Goal: Information Seeking & Learning: Learn about a topic

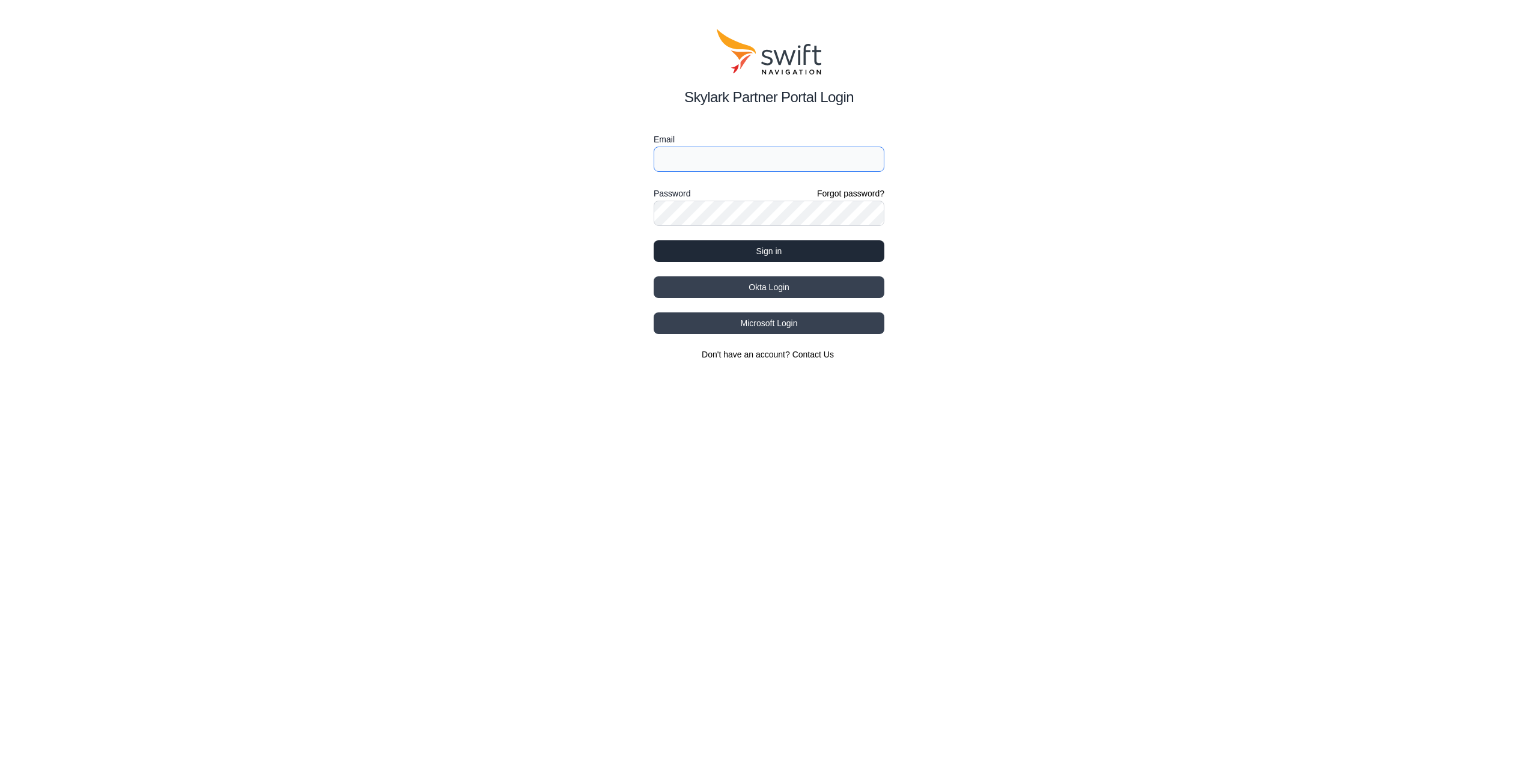
type input "[PERSON_NAME][EMAIL_ADDRESS][DOMAIN_NAME]"
click at [747, 253] on button "Sign in" at bounding box center [769, 251] width 231 height 22
select select
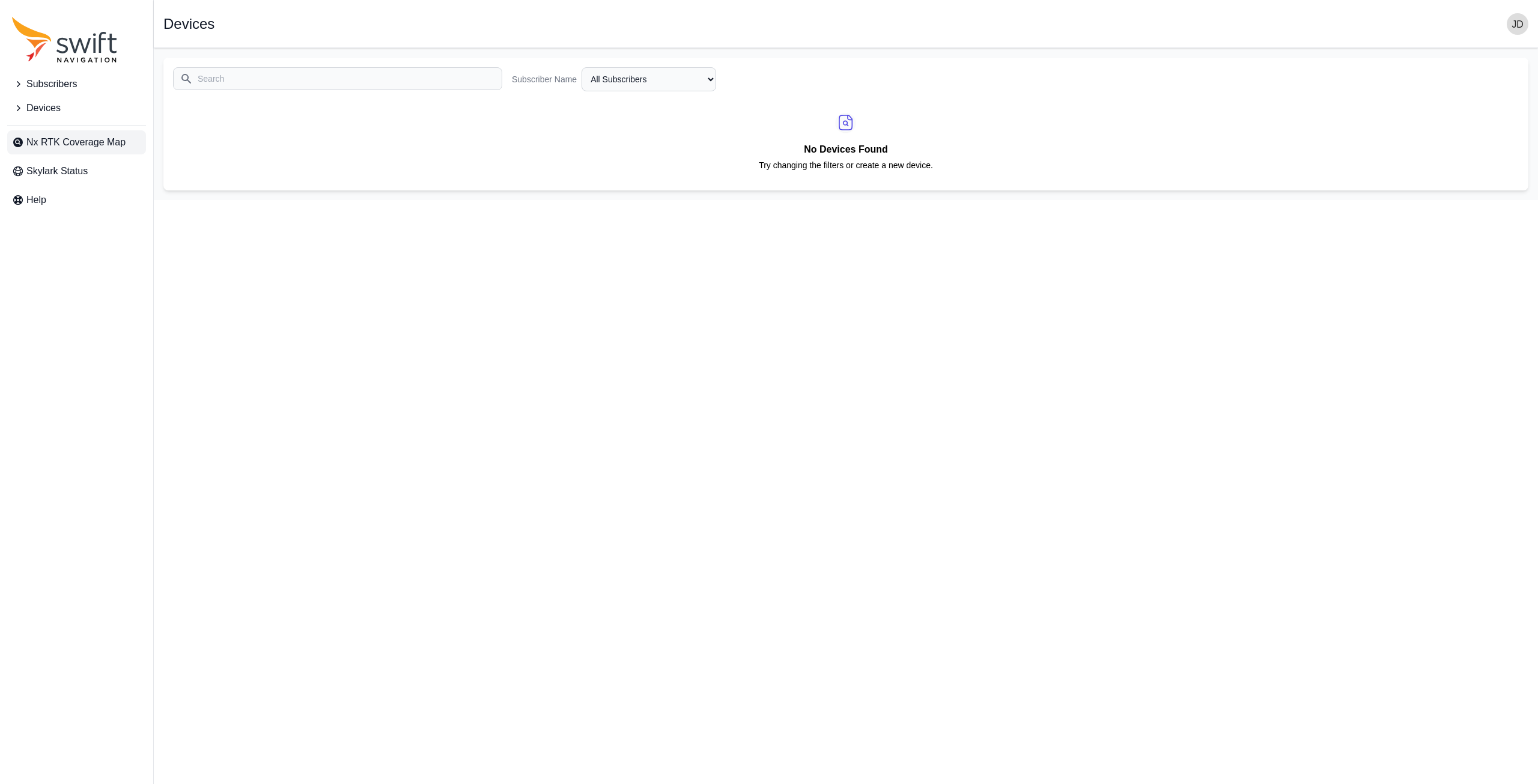
click at [70, 146] on span "Nx RTK Coverage Map" at bounding box center [76, 142] width 99 height 14
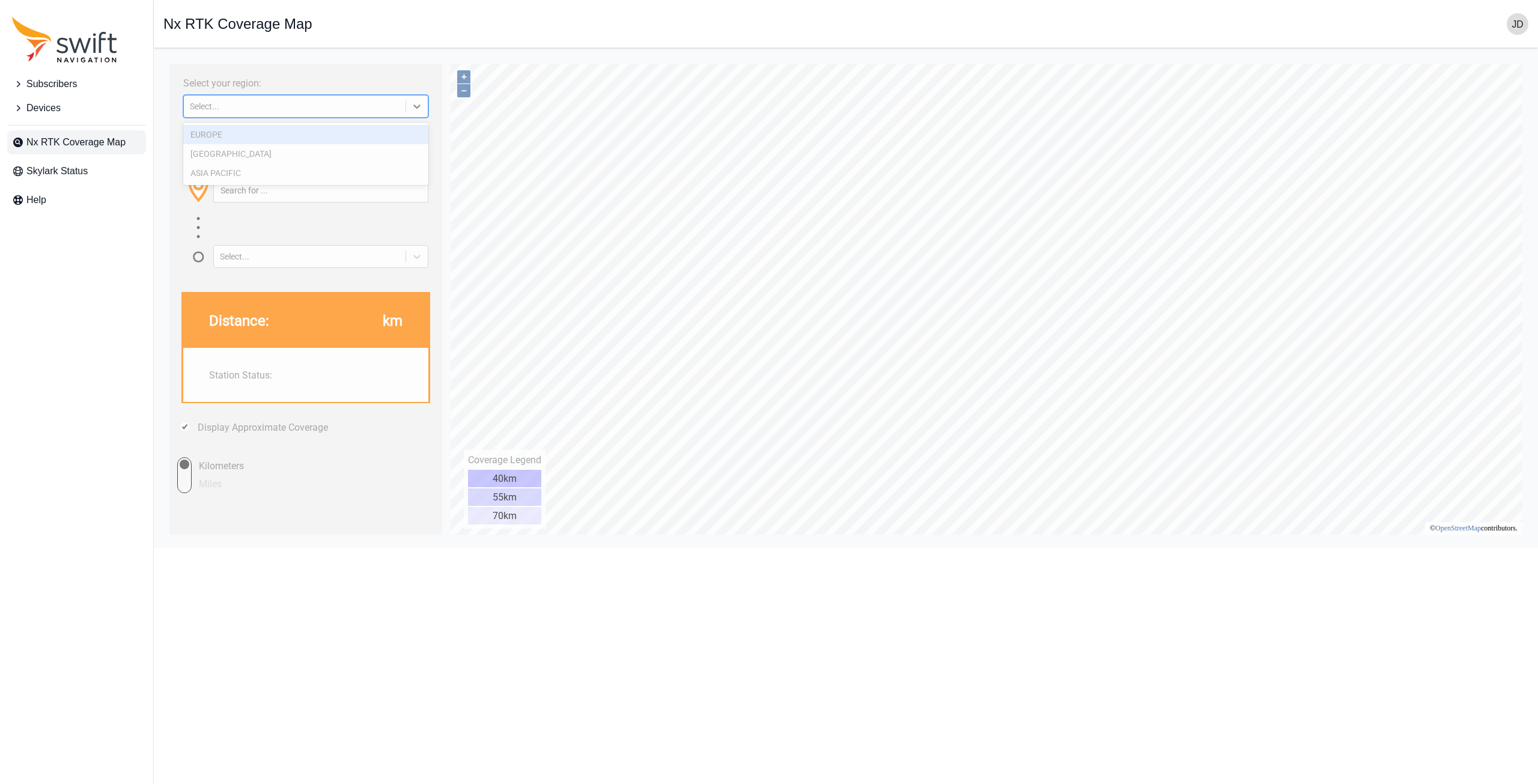
click at [306, 109] on div "Select..." at bounding box center [294, 106] width 209 height 10
click at [245, 151] on div "[GEOGRAPHIC_DATA]" at bounding box center [305, 154] width 245 height 19
click at [283, 187] on input "text" at bounding box center [321, 190] width 214 height 23
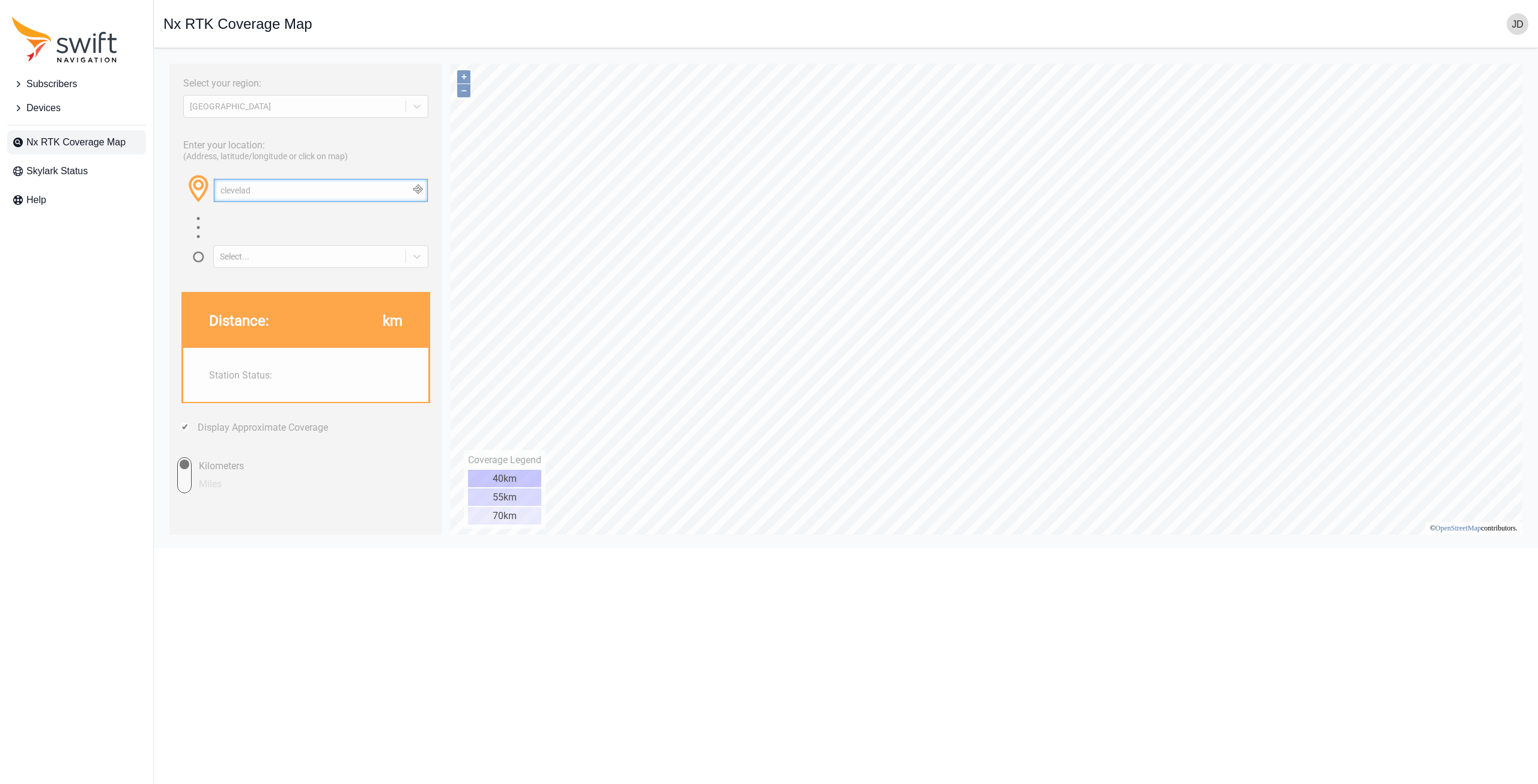
drag, startPoint x: 303, startPoint y: 200, endPoint x: 229, endPoint y: 200, distance: 74.0
click at [229, 200] on input "clevelad" at bounding box center [321, 190] width 214 height 23
click at [258, 190] on input "clevelad" at bounding box center [321, 190] width 214 height 23
type input "c"
click at [416, 192] on button "button" at bounding box center [418, 190] width 20 height 23
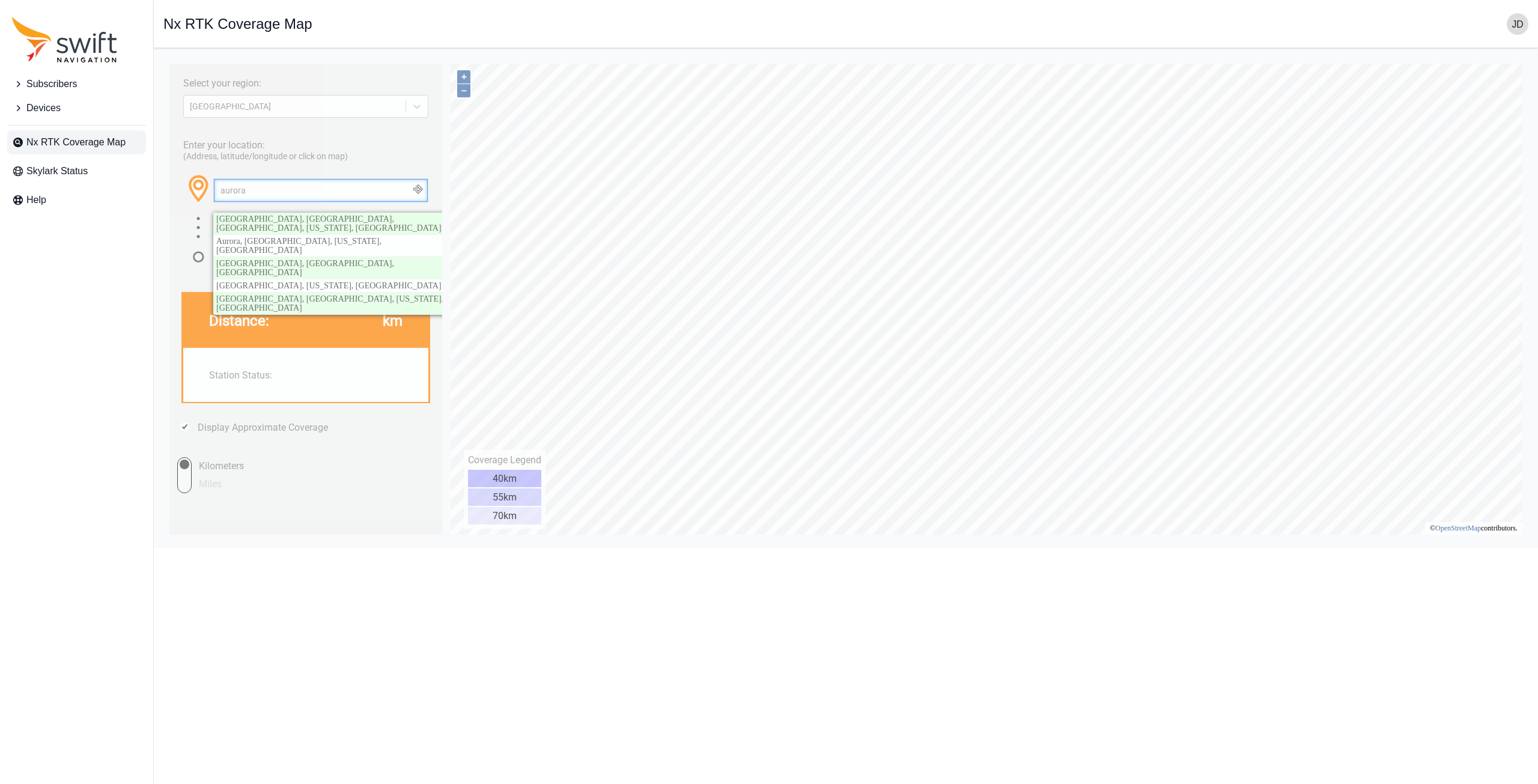
drag, startPoint x: 267, startPoint y: 191, endPoint x: 199, endPoint y: 202, distance: 68.9
click at [199, 202] on div "aurora [GEOGRAPHIC_DATA], [GEOGRAPHIC_DATA], [GEOGRAPHIC_DATA], [US_STATE], [GE…" at bounding box center [305, 194] width 245 height 42
click at [415, 187] on button "button" at bounding box center [418, 190] width 20 height 23
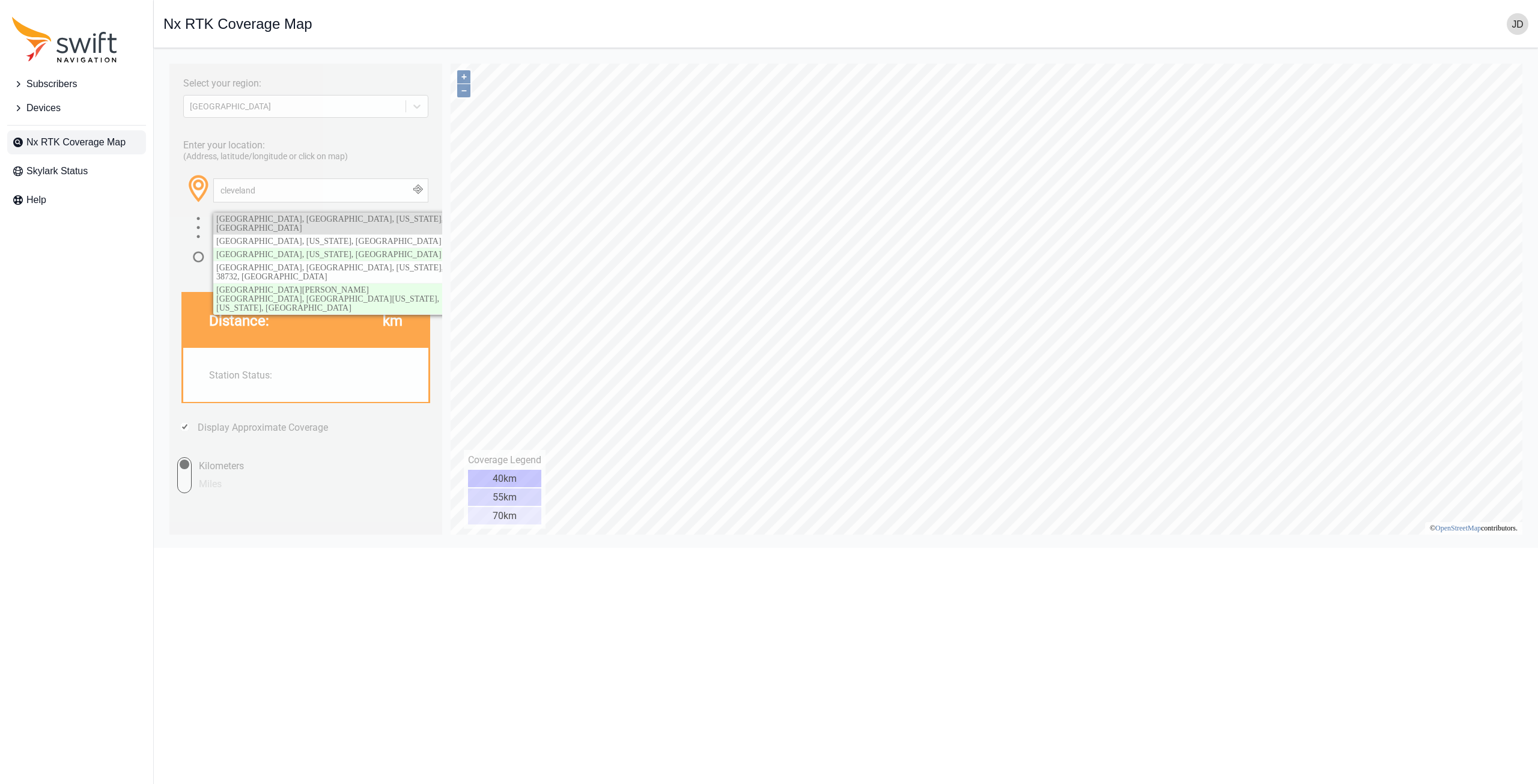
click at [378, 217] on span "[GEOGRAPHIC_DATA], [GEOGRAPHIC_DATA], [US_STATE], [GEOGRAPHIC_DATA]" at bounding box center [330, 224] width 227 height 18
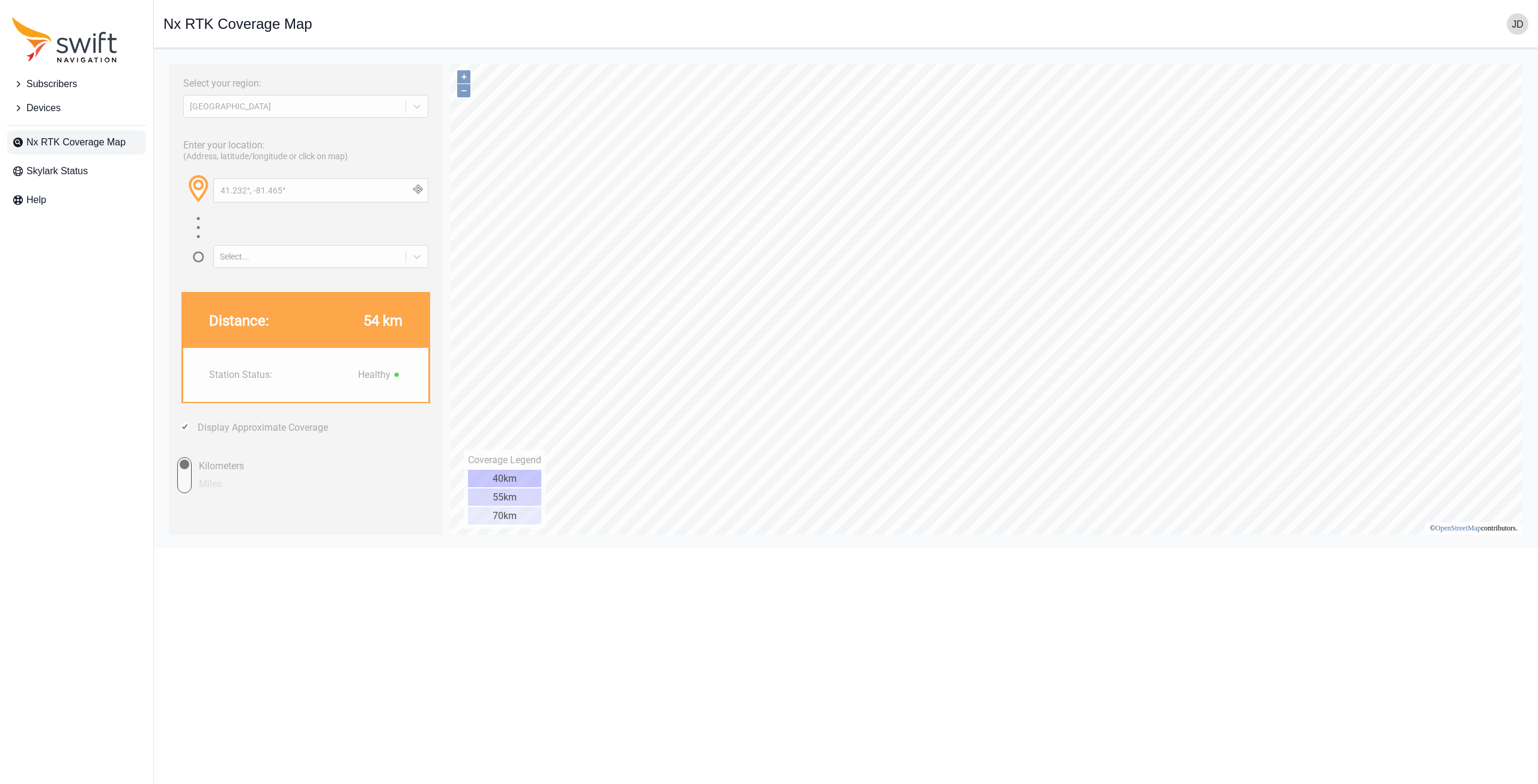
type input "41.317°, -81.351°"
click at [244, 110] on div "[GEOGRAPHIC_DATA]" at bounding box center [294, 106] width 209 height 10
click at [251, 133] on div "EUROPE" at bounding box center [305, 135] width 245 height 19
click at [199, 164] on div "Enter your location: (Address, latitude/longitude or click on map) [GEOGRAPHIC_…" at bounding box center [305, 200] width 261 height 137
click at [243, 113] on div "EUROPE" at bounding box center [305, 106] width 245 height 23
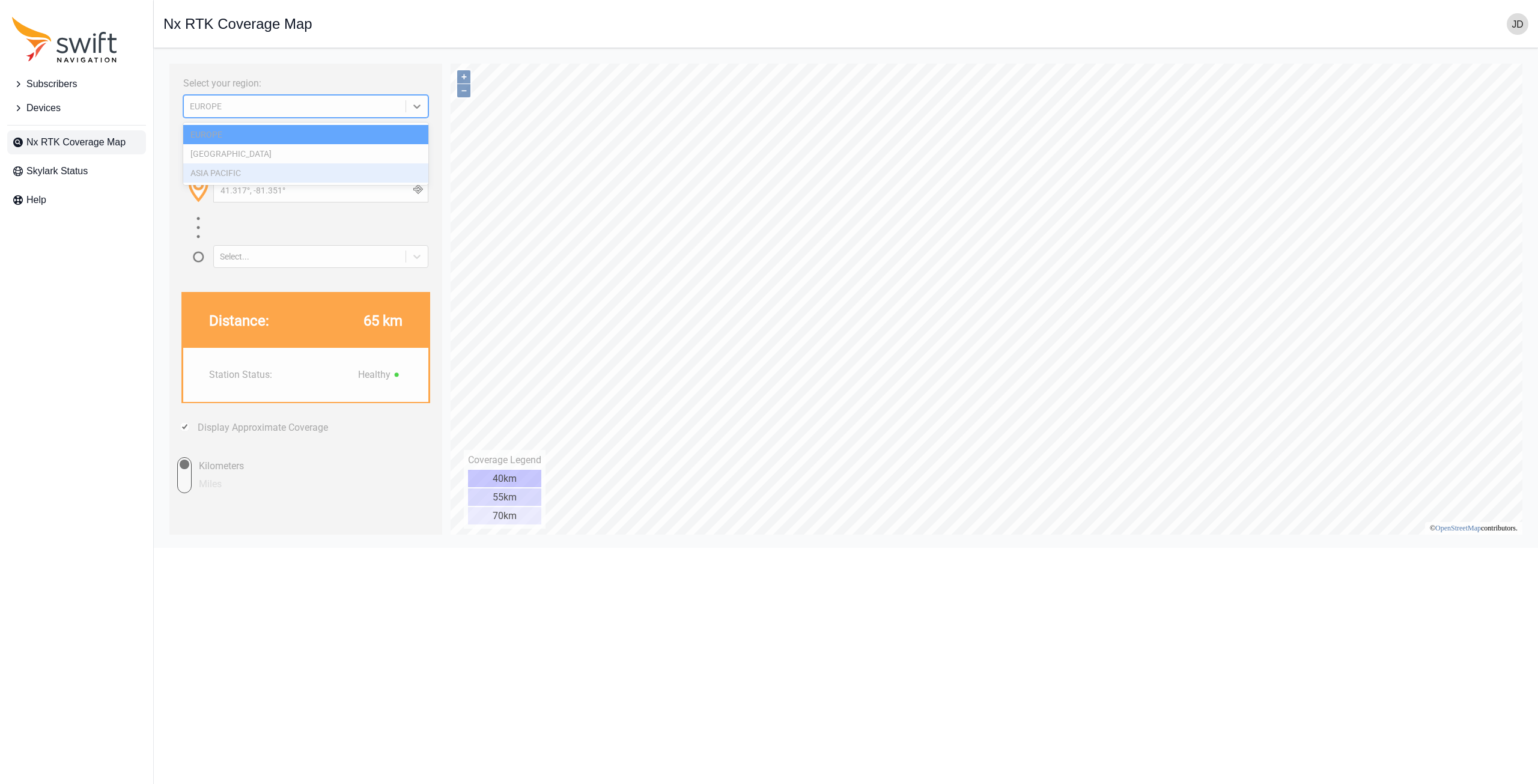
click at [236, 173] on div "ASIA PACIFIC" at bounding box center [305, 173] width 245 height 19
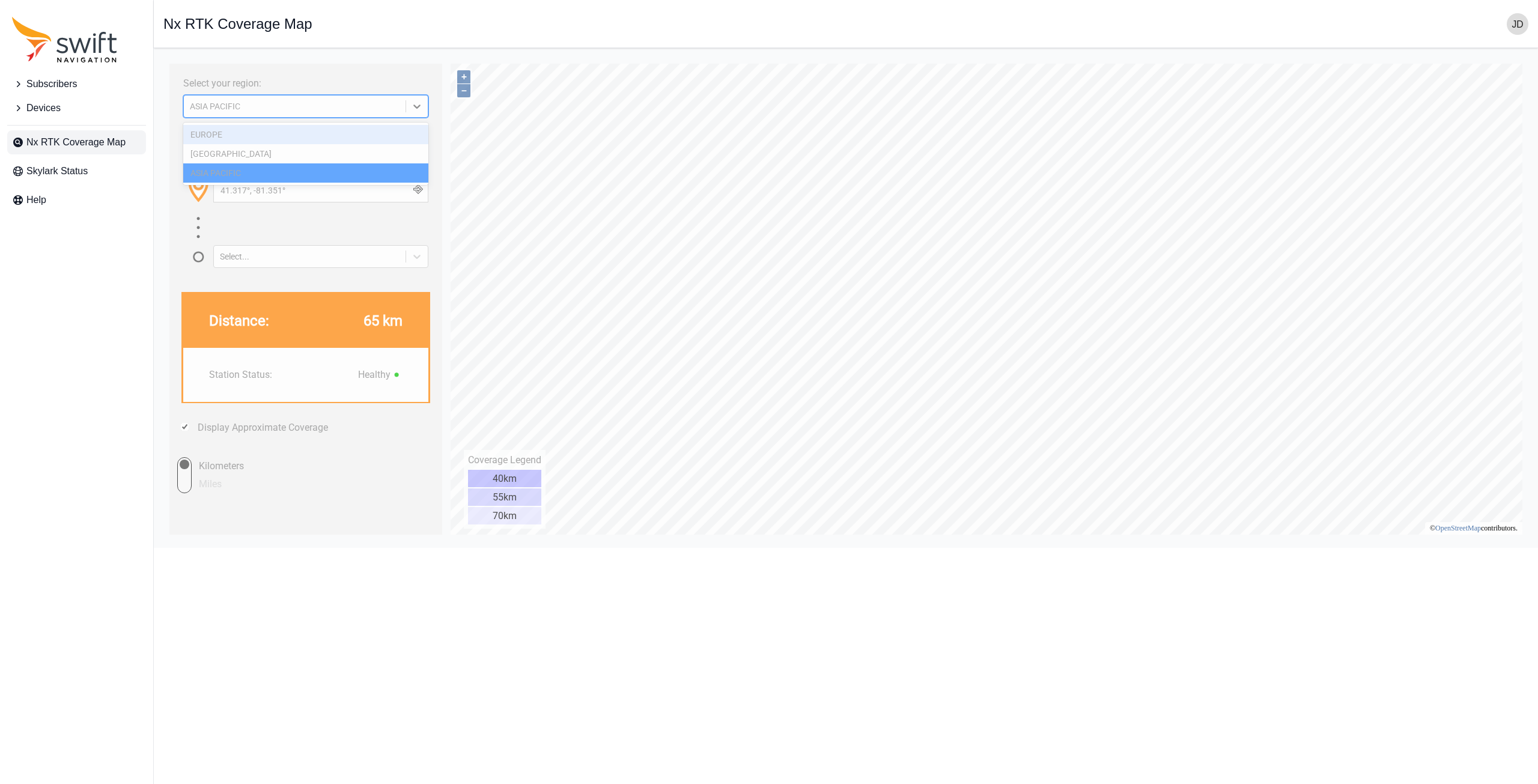
click at [285, 104] on div "ASIA PACIFIC" at bounding box center [294, 106] width 209 height 10
click at [255, 153] on div "[GEOGRAPHIC_DATA]" at bounding box center [305, 154] width 245 height 19
